Goal: Information Seeking & Learning: Learn about a topic

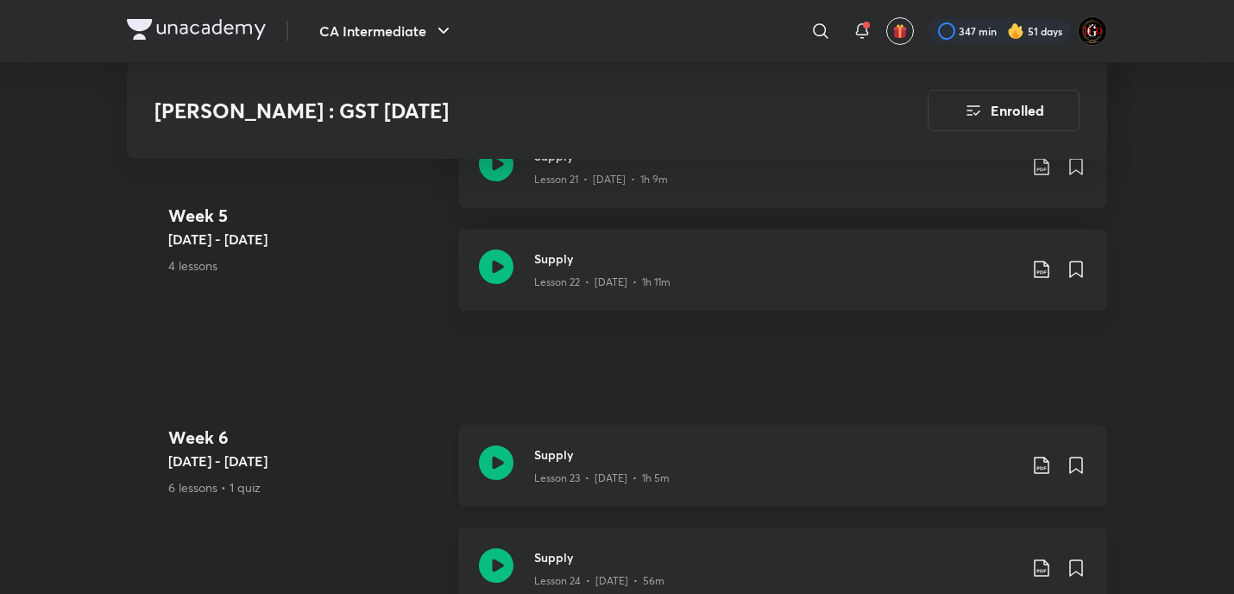
scroll to position [3913, 0]
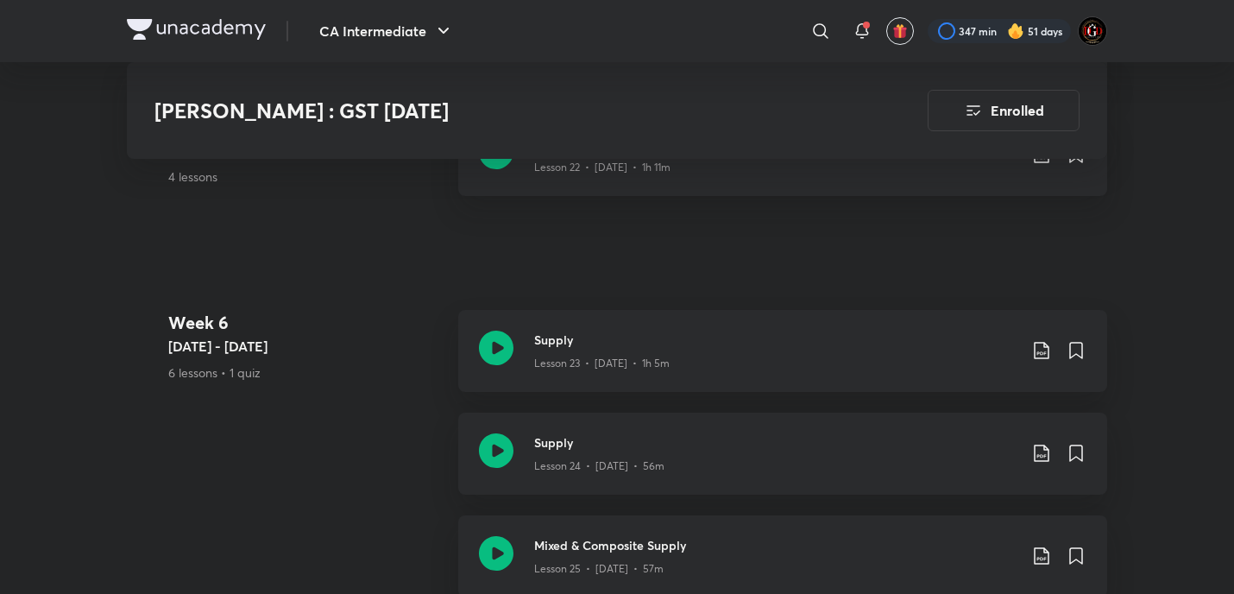
drag, startPoint x: 497, startPoint y: 423, endPoint x: 445, endPoint y: 89, distance: 338.2
click at [497, 433] on icon at bounding box center [496, 450] width 35 height 35
